Goal: Task Accomplishment & Management: Manage account settings

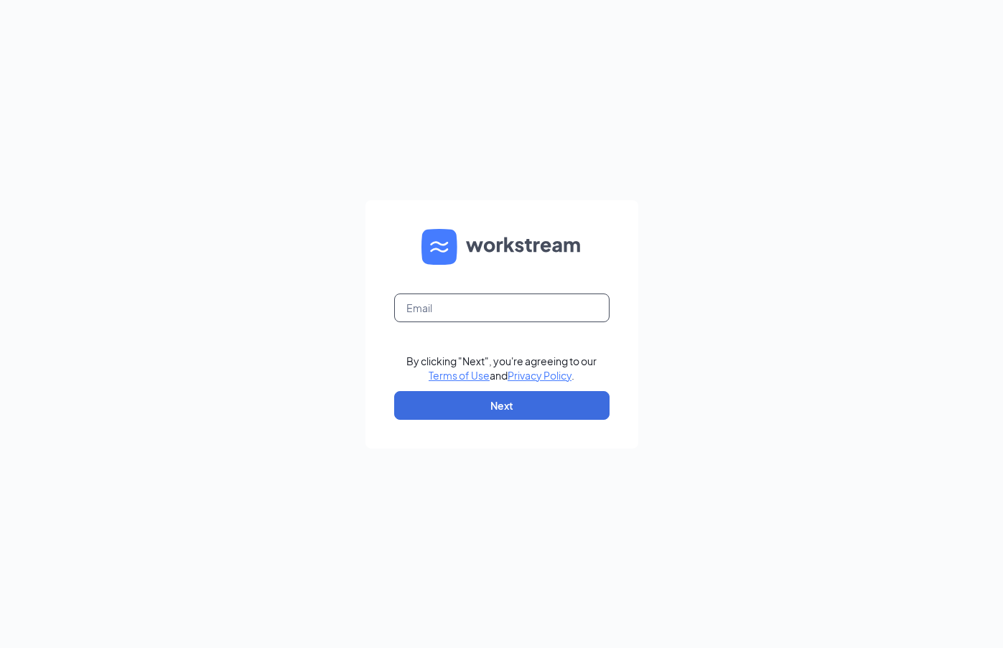
click at [547, 295] on input "text" at bounding box center [501, 308] width 215 height 29
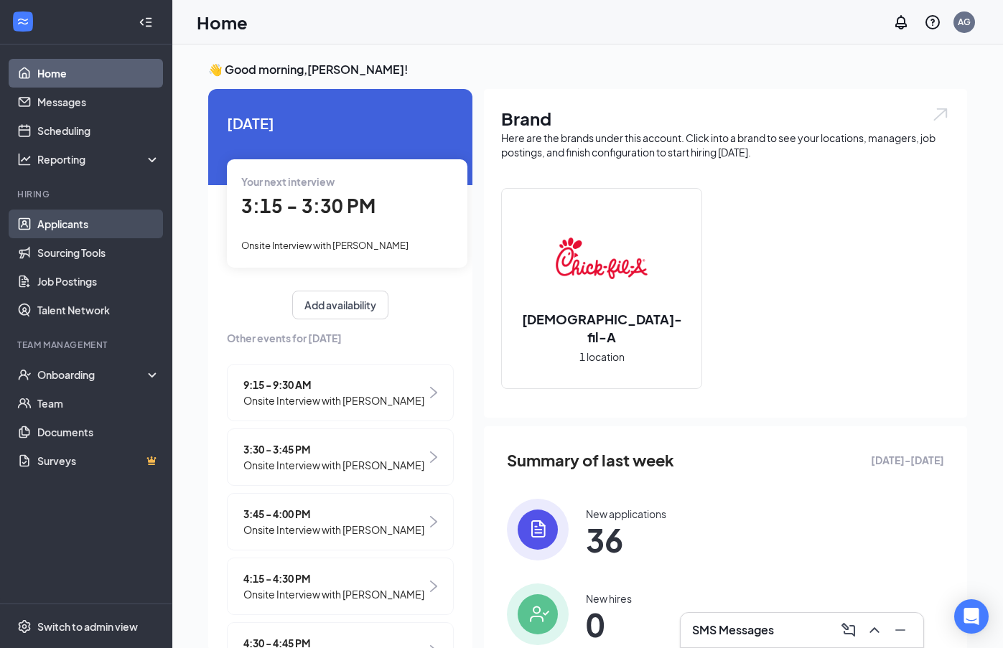
click at [80, 222] on link "Applicants" at bounding box center [98, 224] width 123 height 29
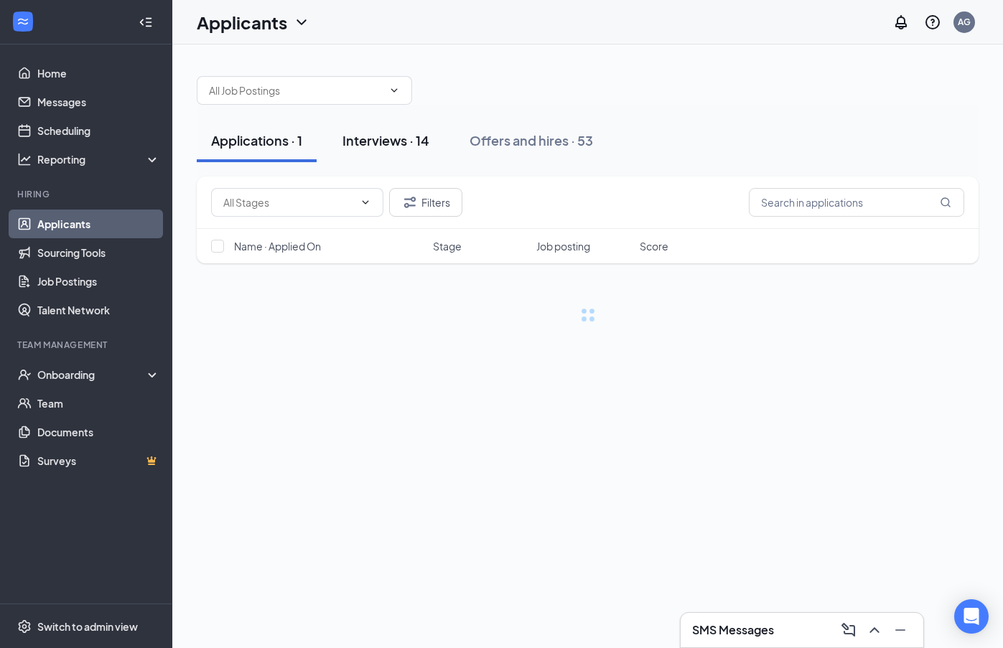
click at [401, 141] on div "Interviews · 14" at bounding box center [386, 140] width 87 height 18
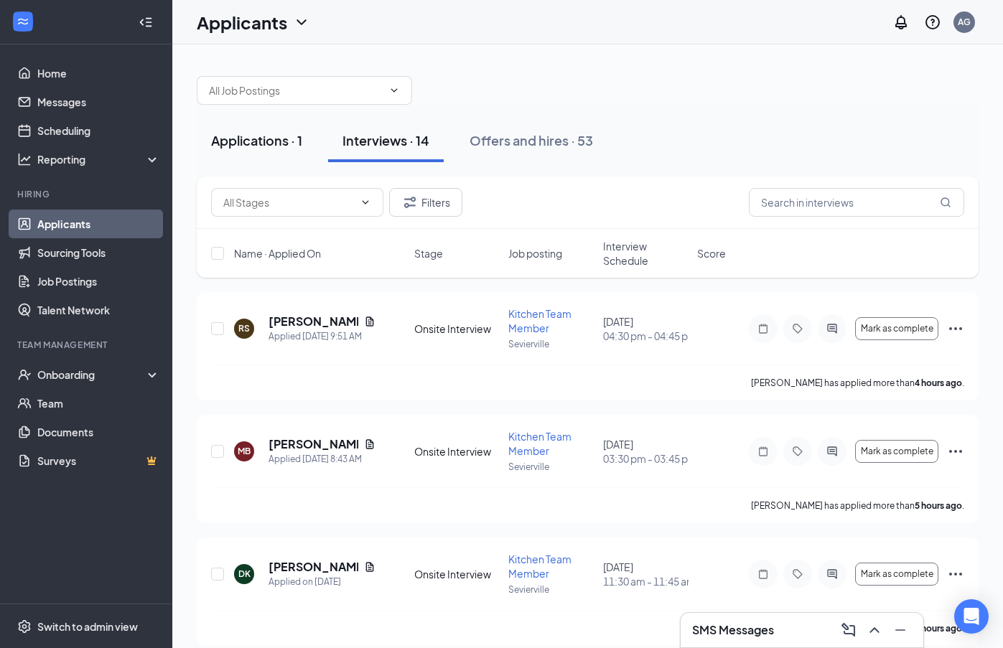
click at [267, 134] on div "Applications · 1" at bounding box center [256, 140] width 91 height 18
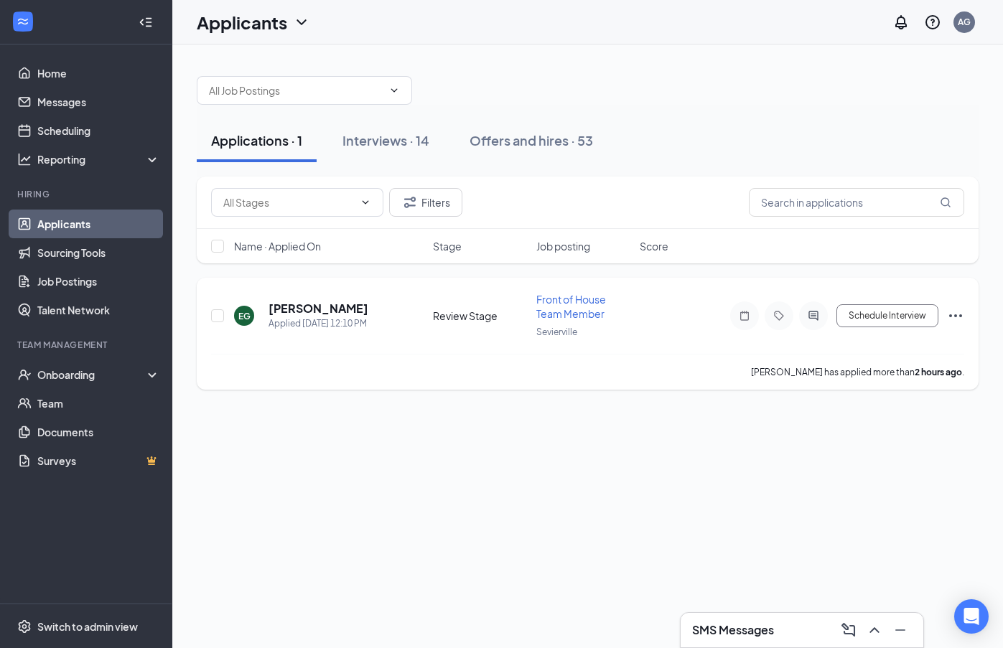
click at [288, 297] on div "EG [PERSON_NAME] Applied [DATE] 12:10 PM Review Stage Front of House Team Membe…" at bounding box center [587, 323] width 753 height 62
click at [288, 304] on h5 "[PERSON_NAME]" at bounding box center [319, 309] width 100 height 16
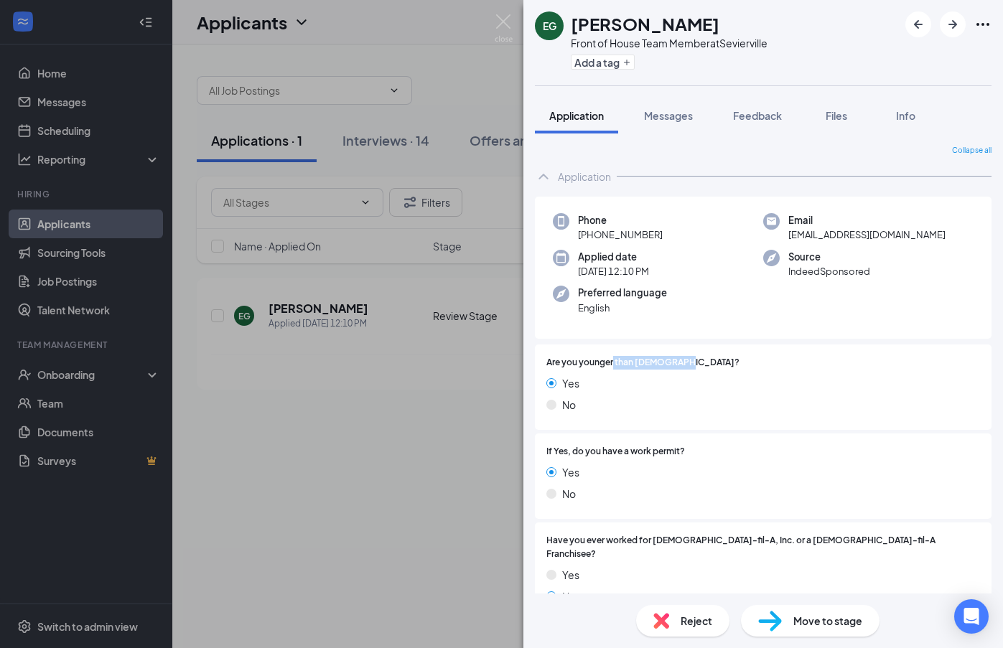
drag, startPoint x: 674, startPoint y: 363, endPoint x: 614, endPoint y: 363, distance: 60.3
click at [614, 363] on span "Are you younger than [DEMOGRAPHIC_DATA]?" at bounding box center [642, 363] width 193 height 14
drag, startPoint x: 554, startPoint y: 378, endPoint x: 582, endPoint y: 381, distance: 27.4
click at [582, 381] on div "Yes" at bounding box center [763, 384] width 434 height 16
click at [633, 378] on div "Yes" at bounding box center [763, 384] width 434 height 16
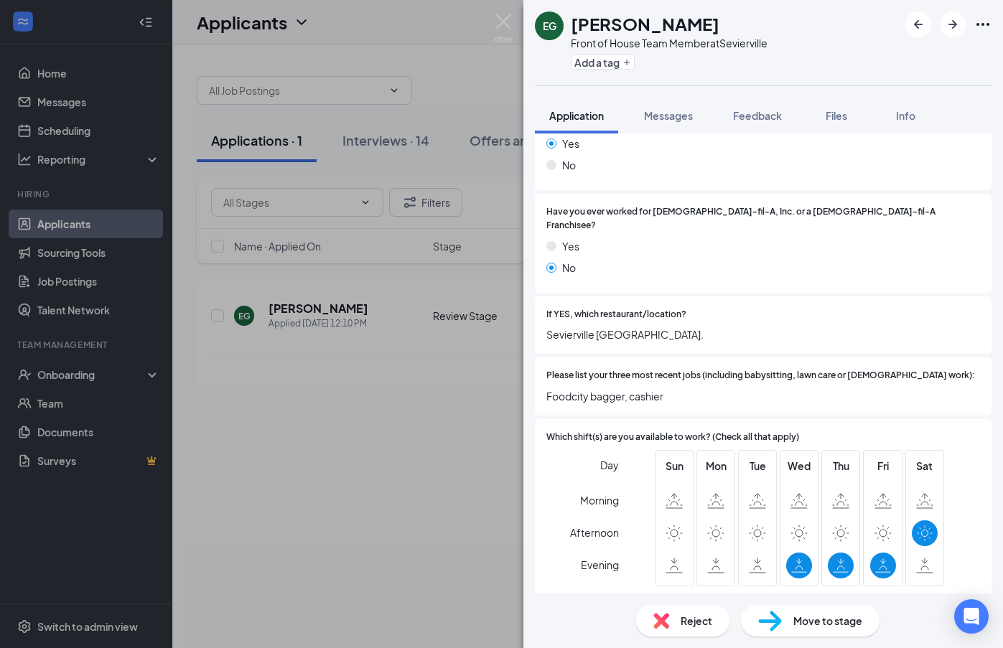
scroll to position [353, 0]
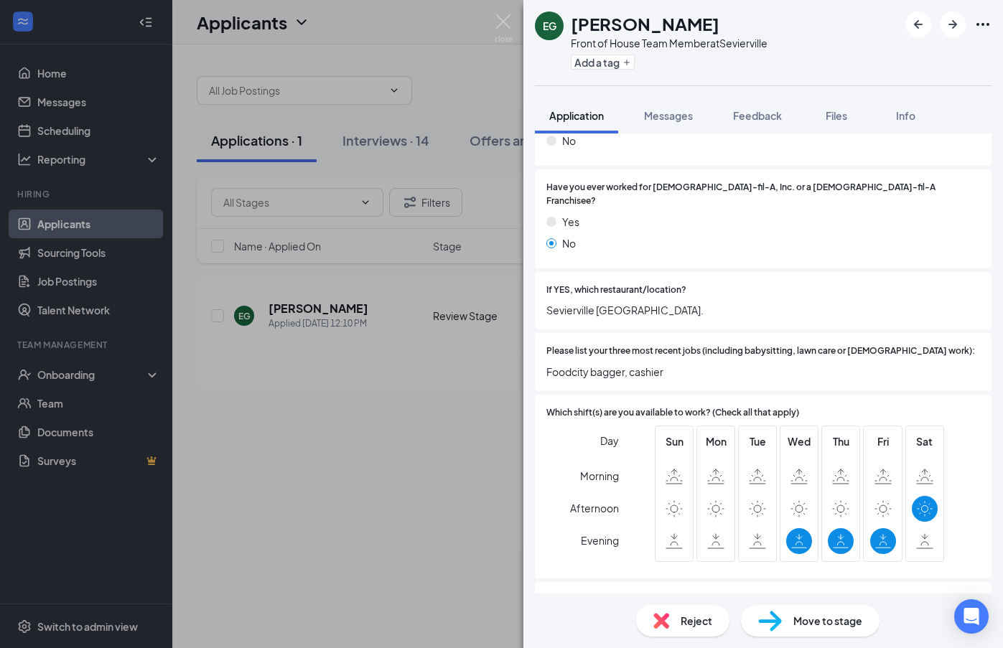
click at [595, 345] on span "Please list your three most recent jobs (including babysitting, lawn care or [D…" at bounding box center [760, 352] width 429 height 14
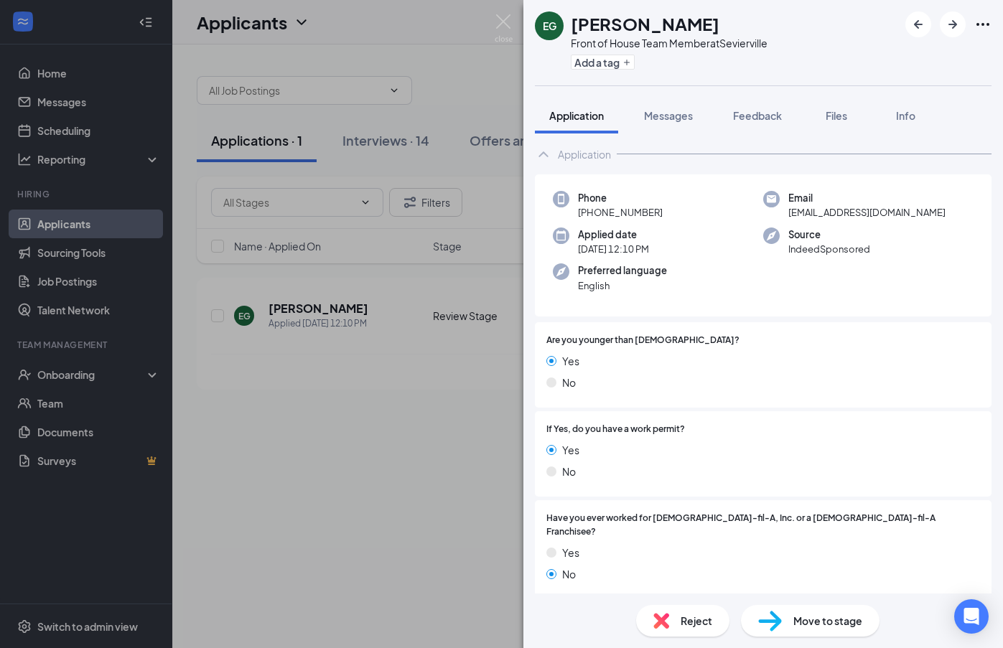
scroll to position [22, 0]
click at [798, 618] on span "Move to stage" at bounding box center [828, 621] width 69 height 16
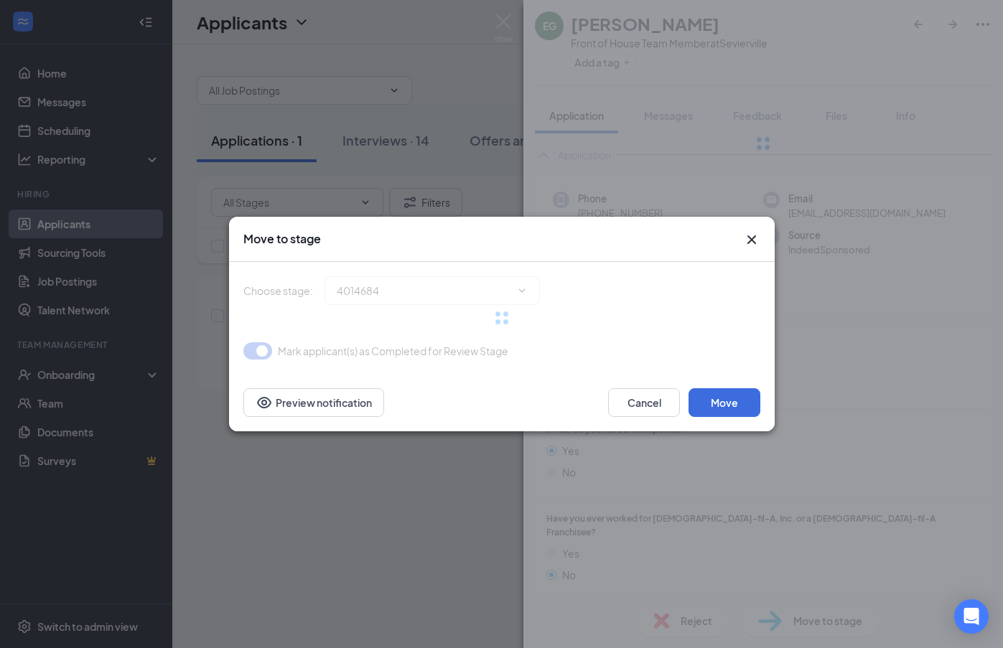
type input "Onsite Interview (next stage)"
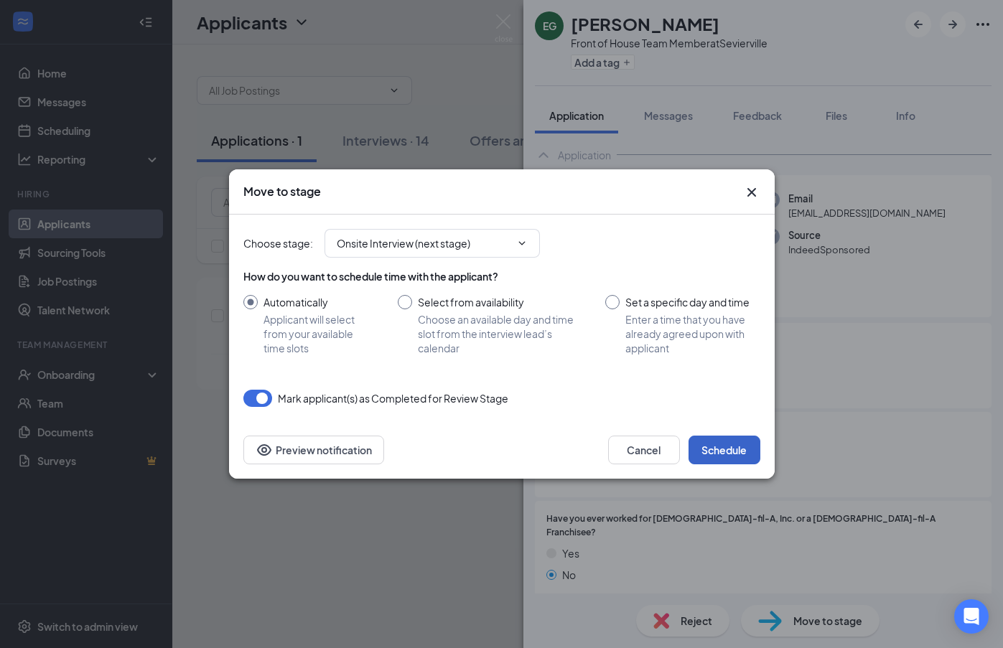
click at [742, 446] on button "Schedule" at bounding box center [725, 450] width 72 height 29
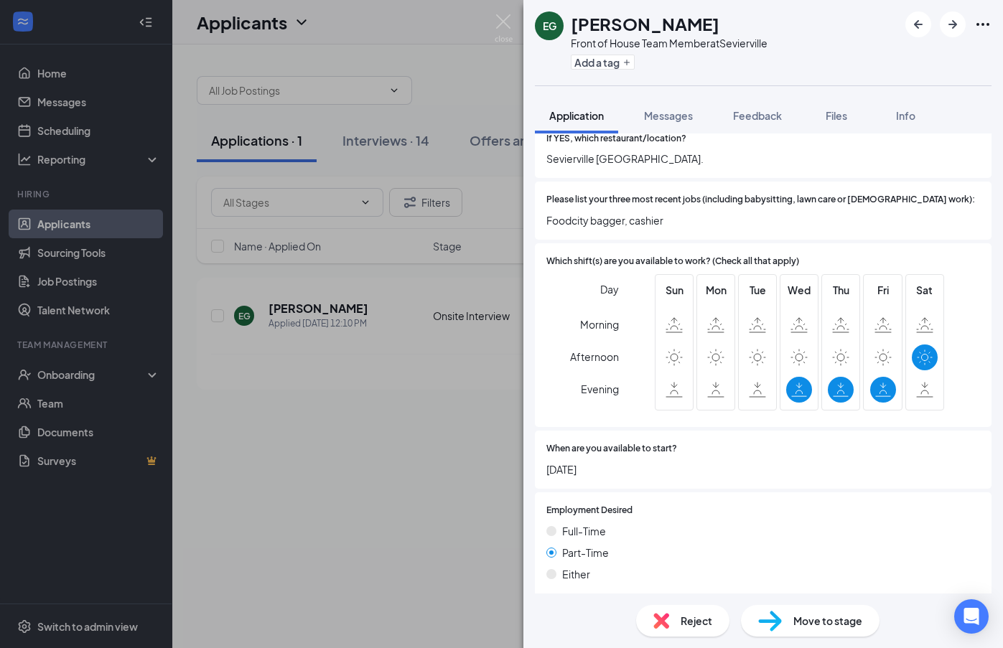
scroll to position [518, 0]
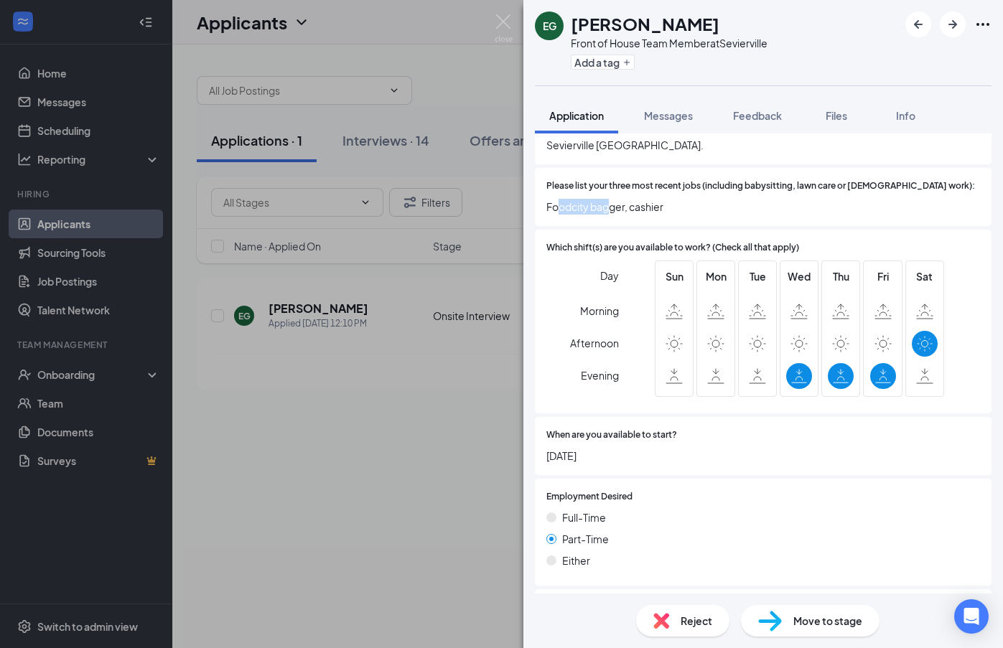
drag, startPoint x: 557, startPoint y: 190, endPoint x: 613, endPoint y: 197, distance: 56.4
click at [613, 199] on span "Foodcity bagger, cashier" at bounding box center [763, 207] width 434 height 16
